Goal: Task Accomplishment & Management: Manage account settings

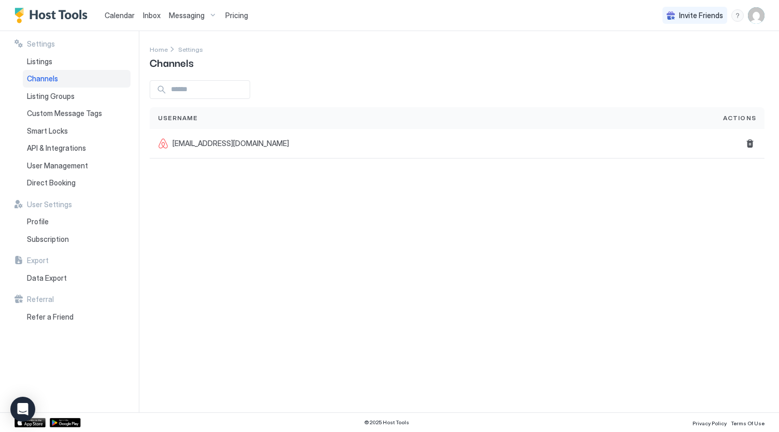
click at [207, 15] on div "Messaging" at bounding box center [193, 16] width 56 height 18
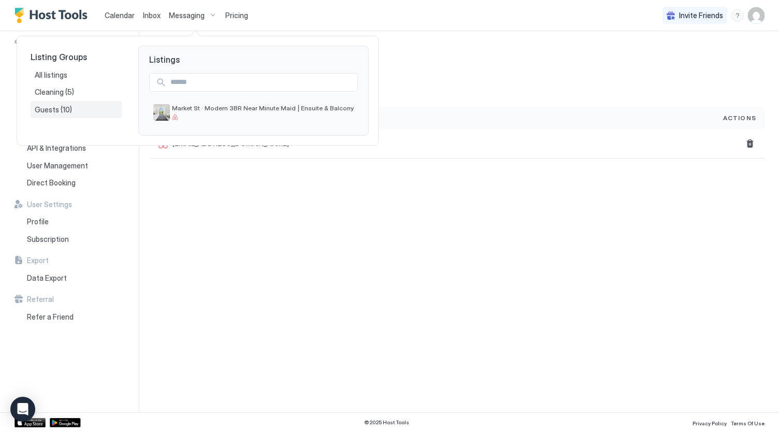
click at [66, 107] on span "(10)" at bounding box center [66, 109] width 11 height 9
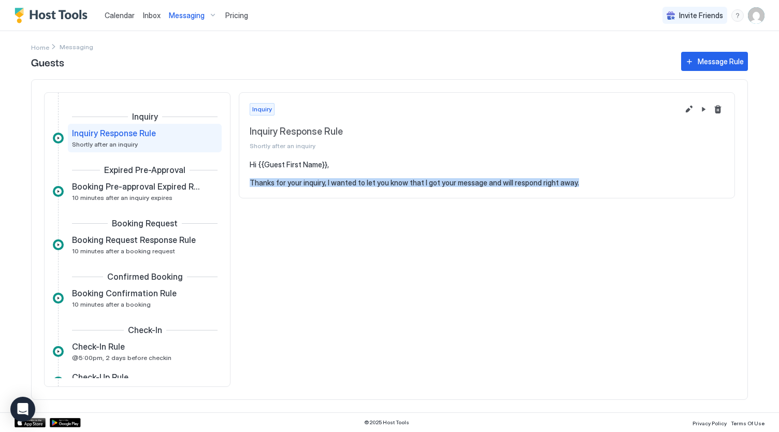
drag, startPoint x: 572, startPoint y: 183, endPoint x: 247, endPoint y: 195, distance: 324.8
click at [247, 195] on section "Hi {{Guest First Name}}, Thanks for your inquiry, I wanted to let you know that…" at bounding box center [486, 179] width 495 height 38
copy pre "Thanks for your inquiry, I wanted to let you know that I got your message and w…"
click at [247, 195] on section "Hi {{Guest First Name}}, Thanks for your inquiry, I wanted to let you know that…" at bounding box center [486, 179] width 495 height 38
drag, startPoint x: 571, startPoint y: 183, endPoint x: 249, endPoint y: 182, distance: 321.5
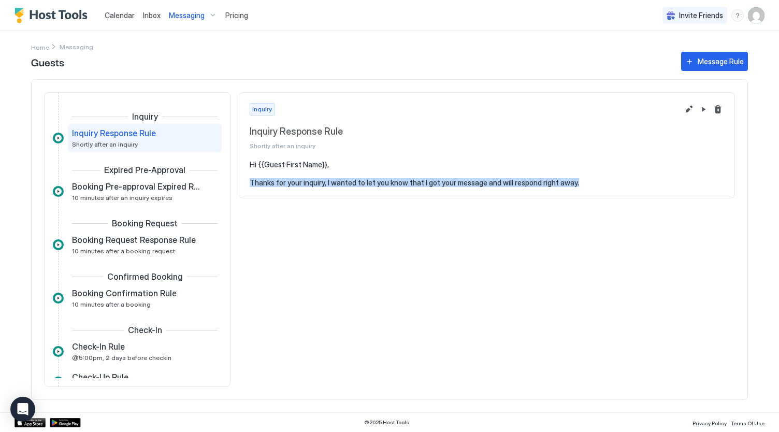
click at [250, 182] on pre "Hi {{Guest First Name}}, Thanks for your inquiry, I wanted to let you know that…" at bounding box center [487, 173] width 474 height 27
copy pre "Thanks for your inquiry, I wanted to let you know that I got your message and w…"
click at [697, 110] on button "Pause Message Rule" at bounding box center [703, 109] width 12 height 12
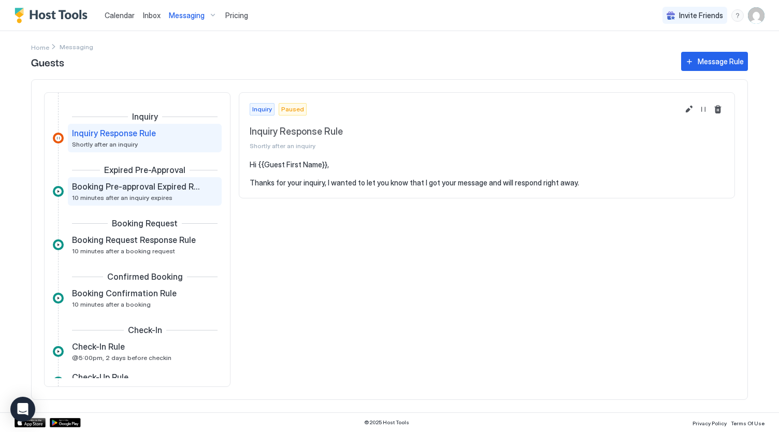
click at [151, 194] on span "10 minutes after an inquiry expires" at bounding box center [122, 198] width 100 height 8
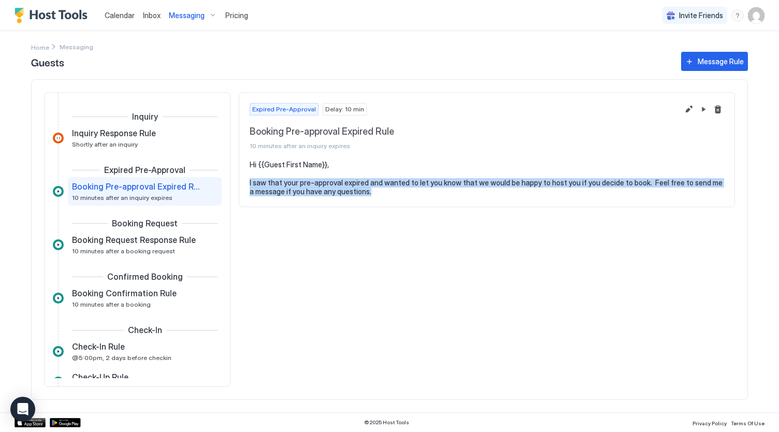
drag, startPoint x: 372, startPoint y: 193, endPoint x: 247, endPoint y: 183, distance: 125.2
click at [247, 183] on section "Hi {{Guest First Name}}, I saw that your pre-approval expired and wanted to let…" at bounding box center [486, 183] width 495 height 47
copy pre "I saw that your pre-approval expired and wanted to let you know that we would b…"
click at [705, 113] on button "Pause Message Rule" at bounding box center [703, 109] width 12 height 12
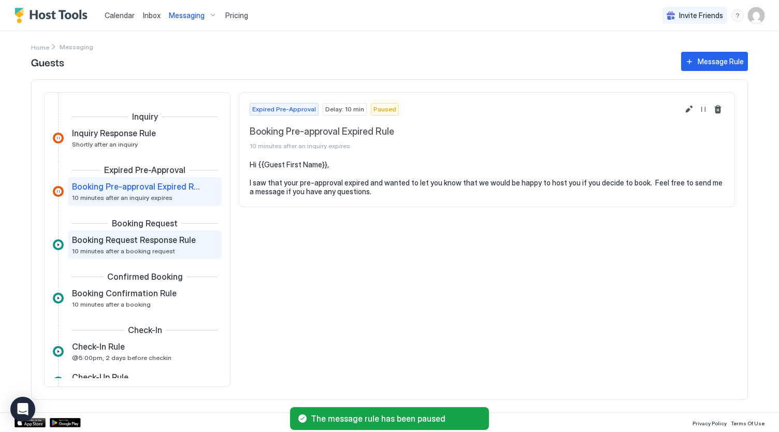
click at [144, 248] on span "10 minutes after a booking request" at bounding box center [123, 251] width 103 height 8
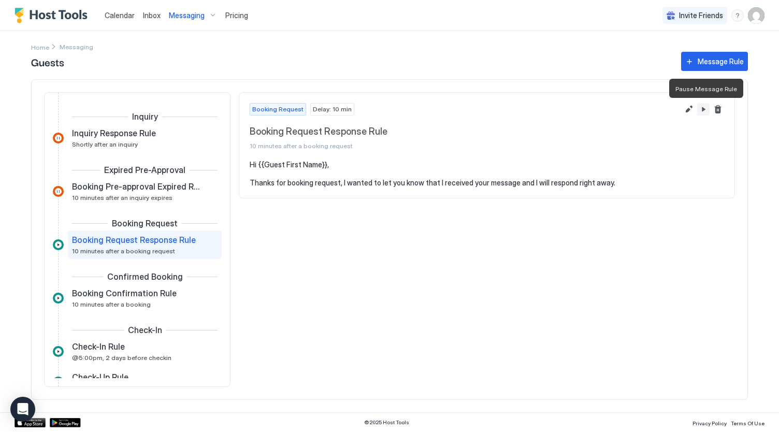
click at [702, 110] on button "Pause Message Rule" at bounding box center [703, 109] width 12 height 12
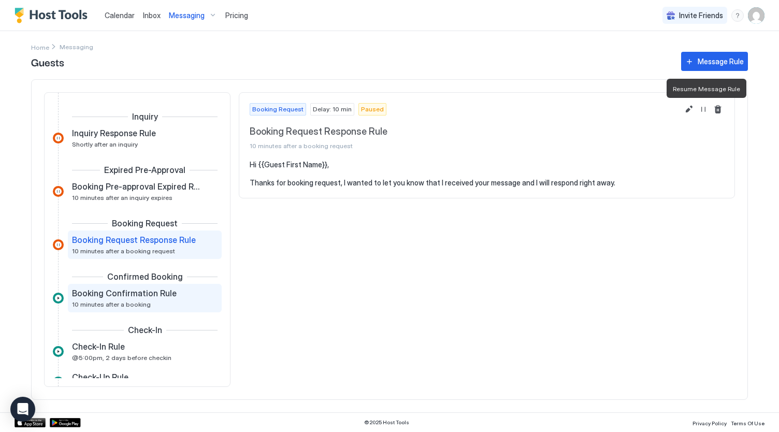
click at [142, 296] on span "Booking Confirmation Rule" at bounding box center [124, 293] width 105 height 10
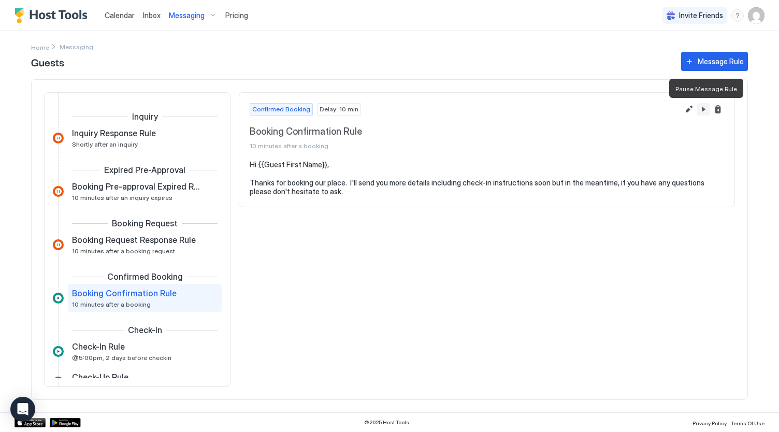
click at [706, 111] on button "Pause Message Rule" at bounding box center [703, 109] width 12 height 12
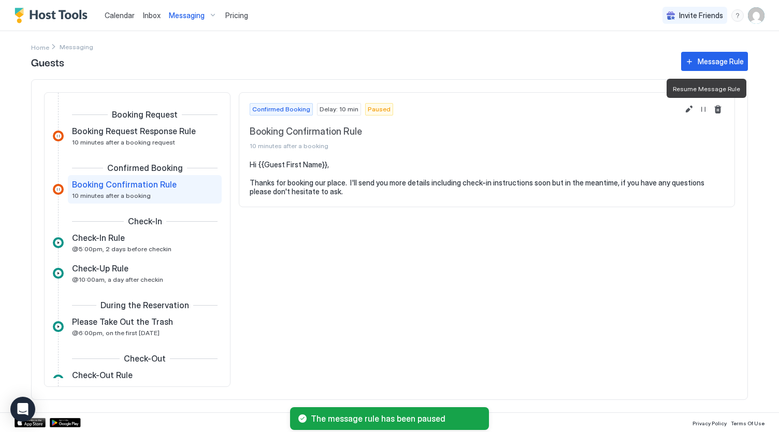
scroll to position [110, 0]
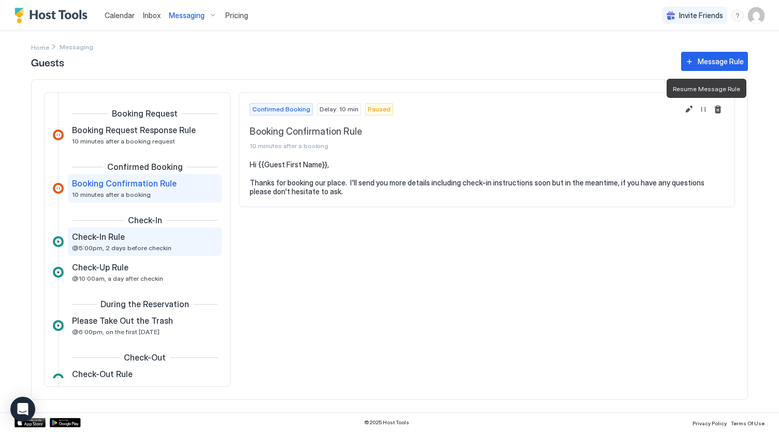
click at [127, 237] on div "Check-In Rule" at bounding box center [137, 236] width 131 height 10
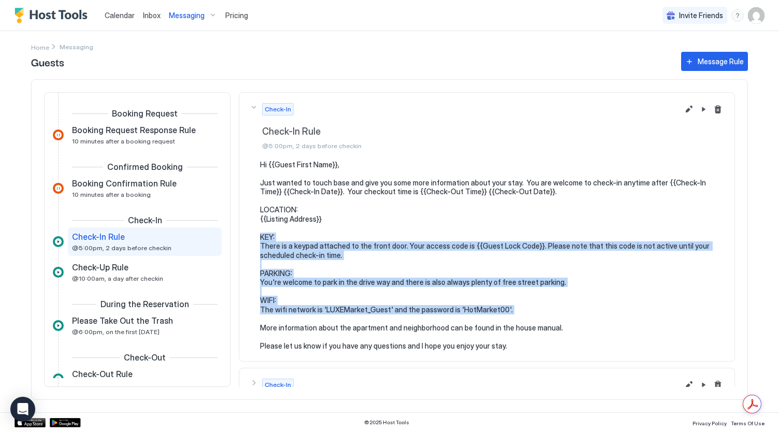
drag, startPoint x: 259, startPoint y: 235, endPoint x: 581, endPoint y: 316, distance: 332.0
click at [581, 316] on pre "Hi {{Guest First Name}}, Just wanted to touch base and give you some more infor…" at bounding box center [492, 255] width 464 height 191
copy pre "KEY: There is a keypad attached to the front door. Your access code is {{Guest …"
click at [697, 112] on button "Pause Message Rule" at bounding box center [703, 109] width 12 height 12
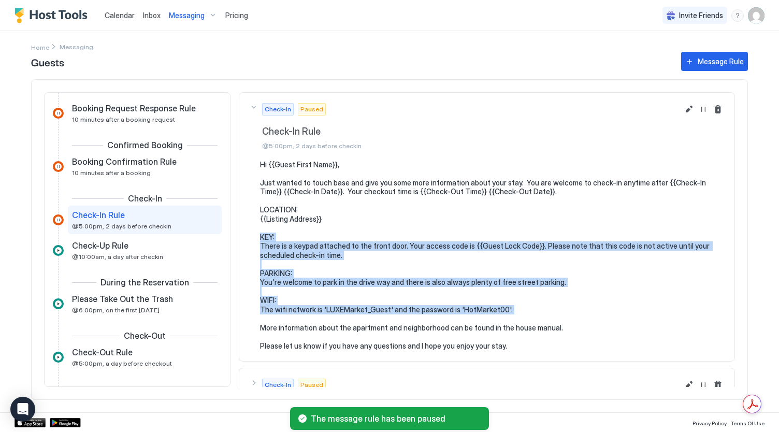
scroll to position [132, 0]
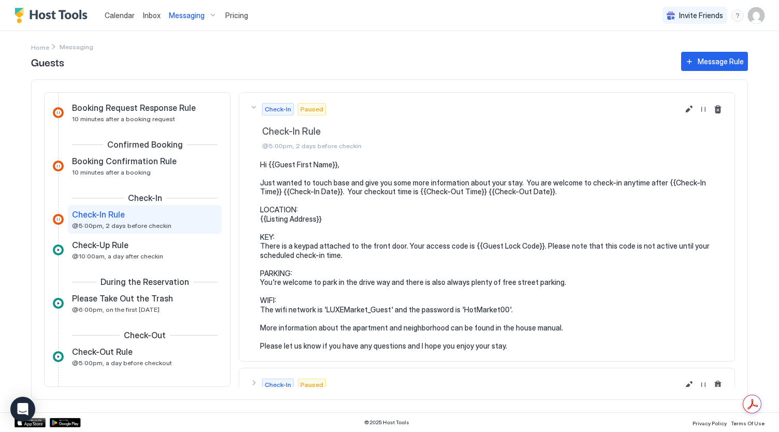
click at [435, 231] on pre "Hi {{Guest First Name}}, Just wanted to touch base and give you some more infor…" at bounding box center [492, 255] width 464 height 191
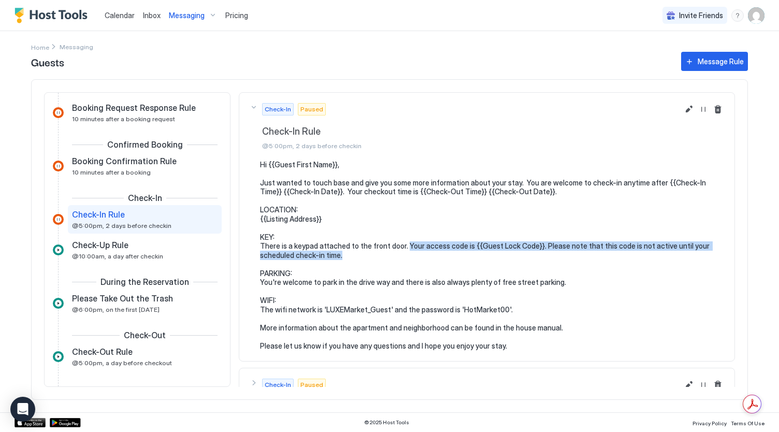
drag, startPoint x: 404, startPoint y: 242, endPoint x: 411, endPoint y: 256, distance: 15.7
click at [411, 256] on pre "Hi {{Guest First Name}}, Just wanted to touch base and give you some more infor…" at bounding box center [492, 255] width 464 height 191
drag, startPoint x: 404, startPoint y: 242, endPoint x: 413, endPoint y: 252, distance: 12.9
click at [413, 252] on pre "Hi {{Guest First Name}}, Just wanted to touch base and give you some more infor…" at bounding box center [492, 255] width 464 height 191
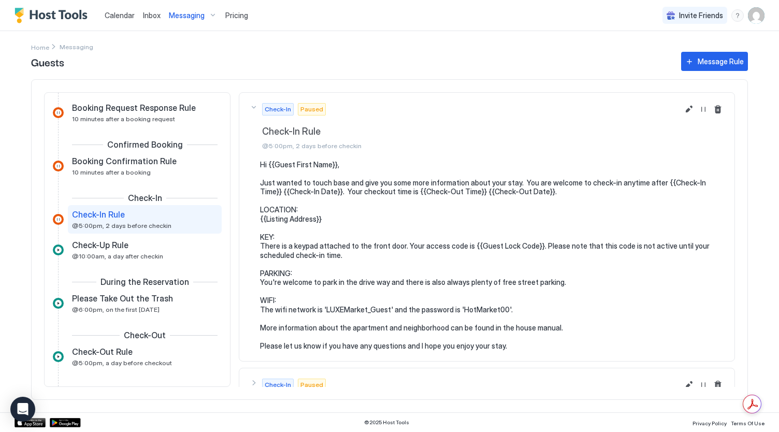
click at [260, 237] on pre "Hi {{Guest First Name}}, Just wanted to touch base and give you some more infor…" at bounding box center [492, 255] width 464 height 191
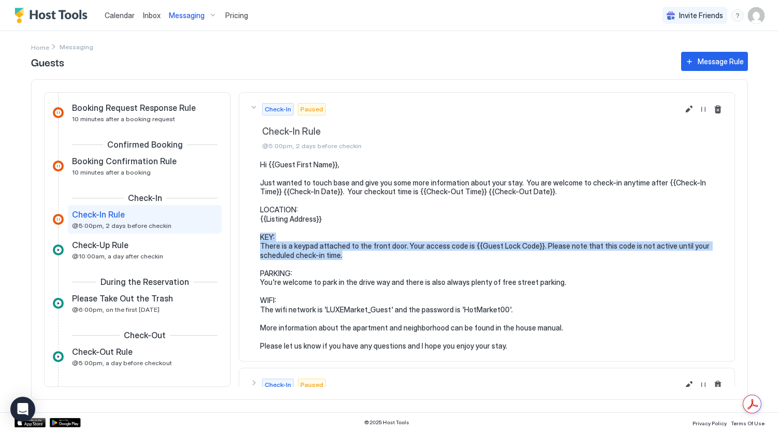
drag, startPoint x: 260, startPoint y: 237, endPoint x: 342, endPoint y: 256, distance: 84.1
click at [342, 256] on pre "Hi {{Guest First Name}}, Just wanted to touch base and give you some more infor…" at bounding box center [492, 255] width 464 height 191
copy pre "KEY: There is a keypad attached to the front door. Your access code is {{Guest …"
click at [531, 245] on pre "Hi {{Guest First Name}}, Just wanted to touch base and give you some more infor…" at bounding box center [492, 255] width 464 height 191
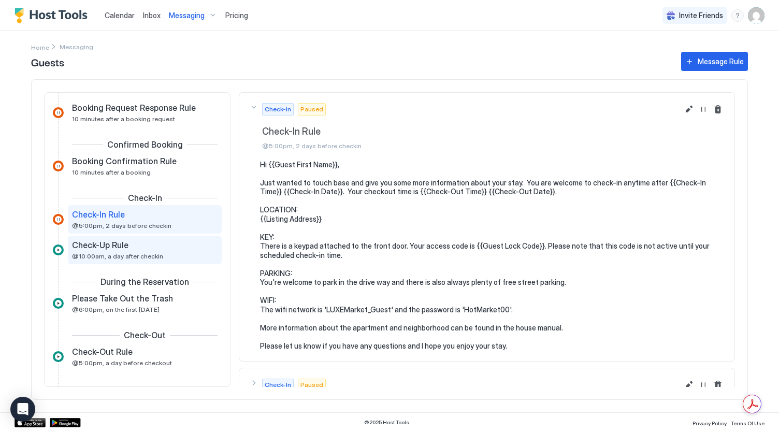
click at [121, 253] on span "@10:00am, a day after checkin" at bounding box center [117, 256] width 91 height 8
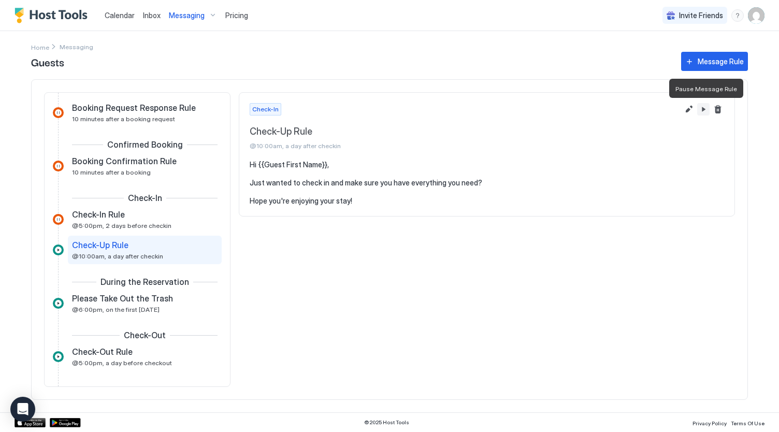
click at [704, 109] on button "Pause Message Rule" at bounding box center [703, 109] width 12 height 12
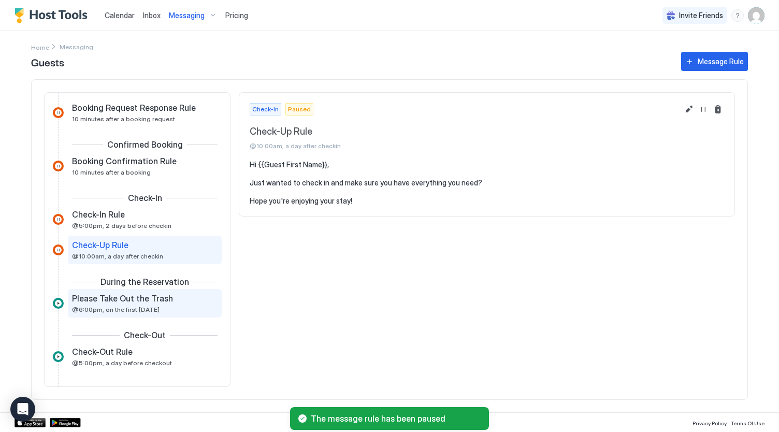
click at [158, 304] on div "Please Take Out the Trash @6:00pm, on the first [DATE]" at bounding box center [137, 303] width 131 height 20
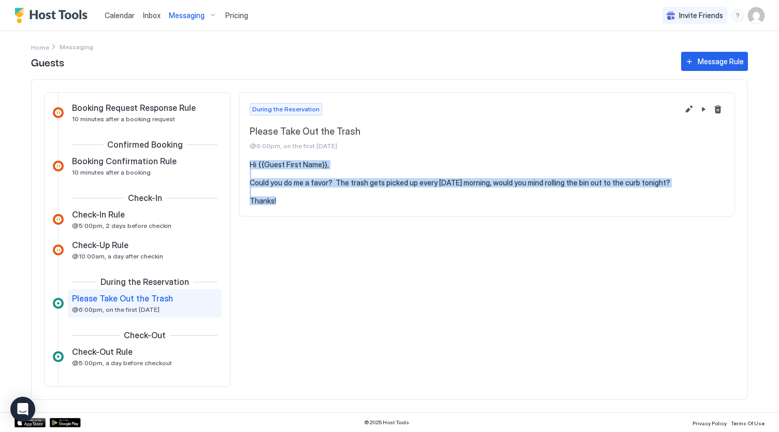
drag, startPoint x: 278, startPoint y: 200, endPoint x: 250, endPoint y: 167, distance: 44.1
click at [250, 167] on pre "Hi {{Guest First Name}}, Could you do me a favor? The trash gets picked up ever…" at bounding box center [487, 183] width 474 height 46
copy pre "Hi {{Guest First Name}}, Could you do me a favor? The trash gets picked up ever…"
click at [387, 243] on div "During the Reservation Please Take Out the Trash @6:00pm, on the first [DATE] H…" at bounding box center [487, 239] width 496 height 295
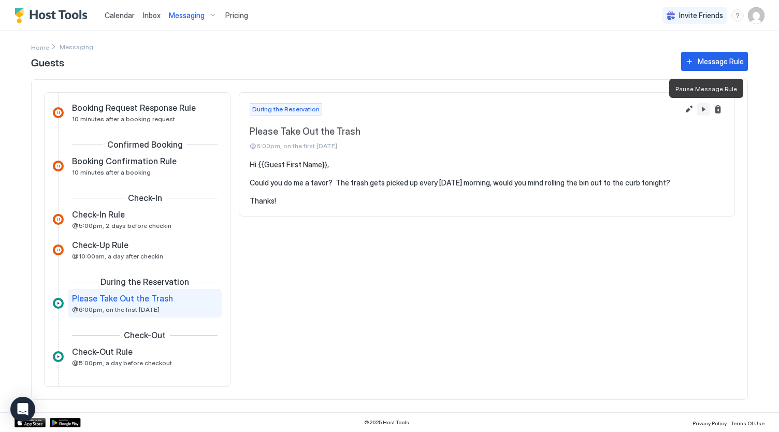
click at [706, 109] on button "Pause Message Rule" at bounding box center [703, 109] width 12 height 12
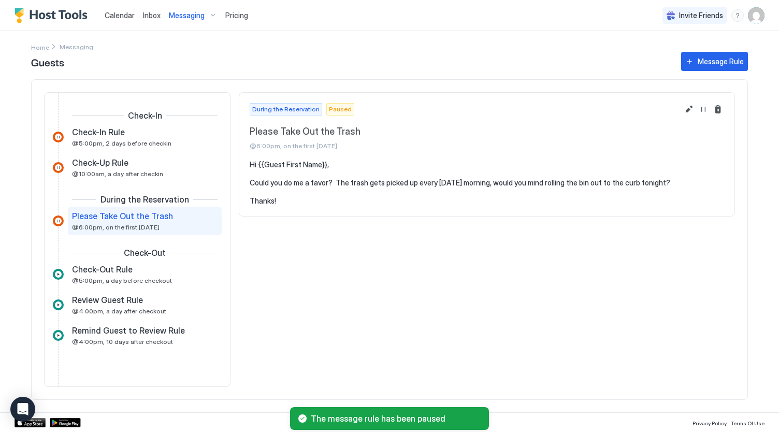
scroll to position [236, 0]
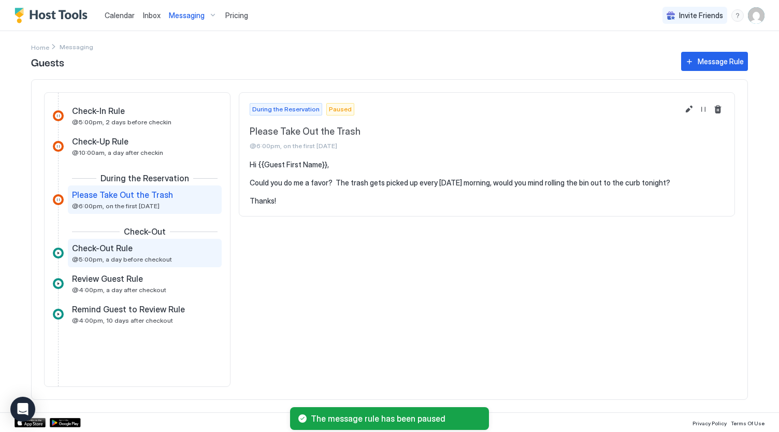
click at [114, 253] on span "Check-Out Rule" at bounding box center [102, 248] width 61 height 10
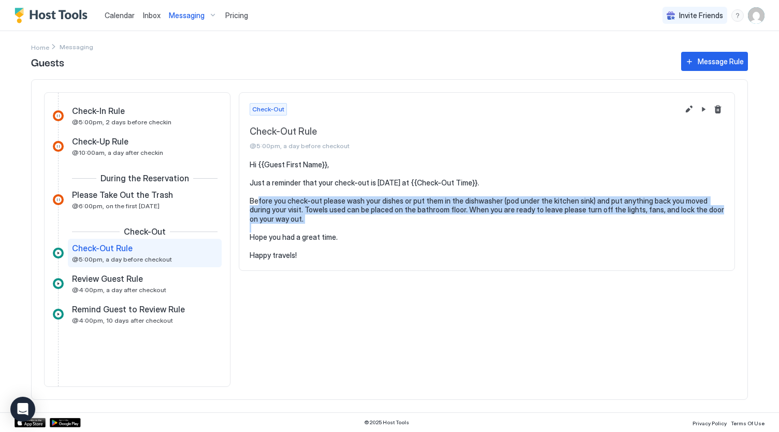
drag, startPoint x: 249, startPoint y: 201, endPoint x: 337, endPoint y: 214, distance: 88.5
click at [337, 214] on pre "Hi {{Guest First Name}}, Just a reminder that your check-out is [DATE] at {{Che…" at bounding box center [487, 210] width 474 height 100
copy pre "Before you check-out please wash your dishes or put them in the dishwasher (pod…"
click at [704, 108] on button "Pause Message Rule" at bounding box center [703, 109] width 12 height 12
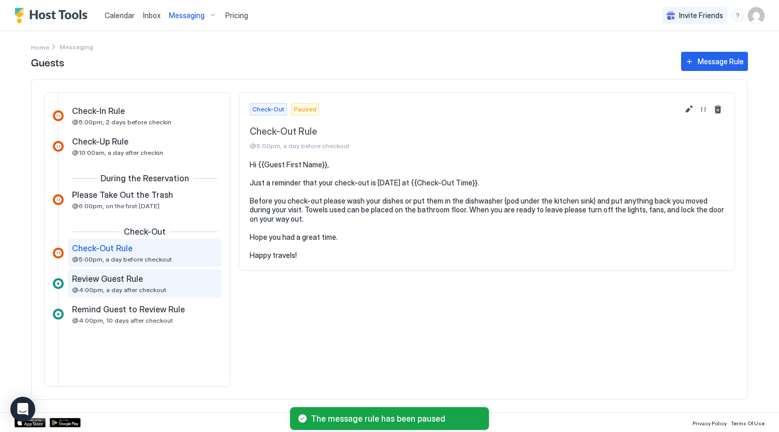
click at [120, 282] on span "Review Guest Rule" at bounding box center [107, 278] width 71 height 10
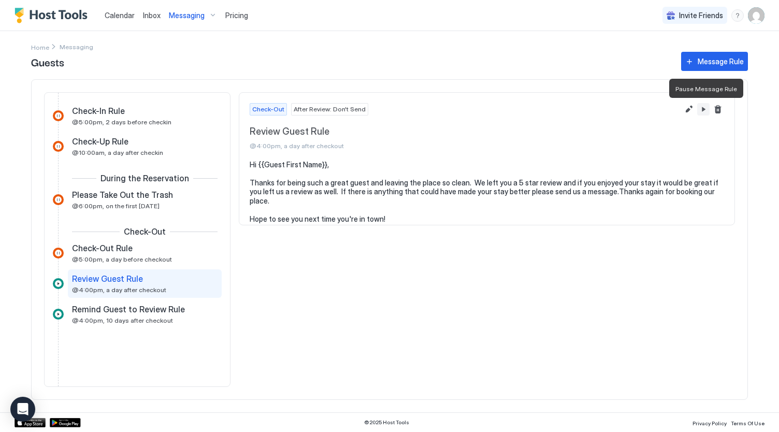
click at [702, 110] on button "Pause Message Rule" at bounding box center [703, 109] width 12 height 12
